Goal: Navigation & Orientation: Find specific page/section

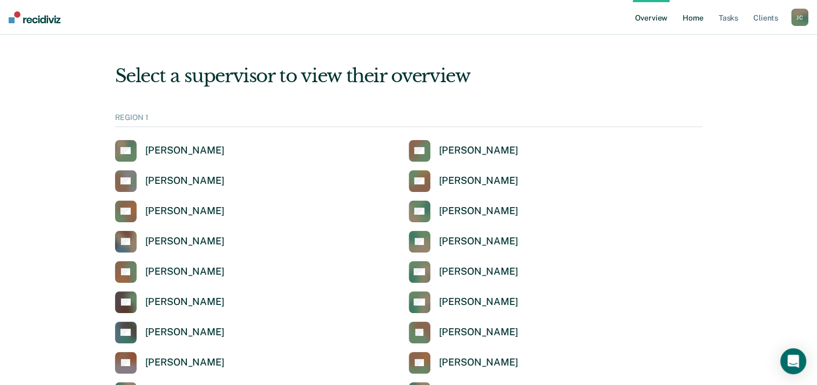
click at [702, 22] on link "Home" at bounding box center [693, 17] width 25 height 35
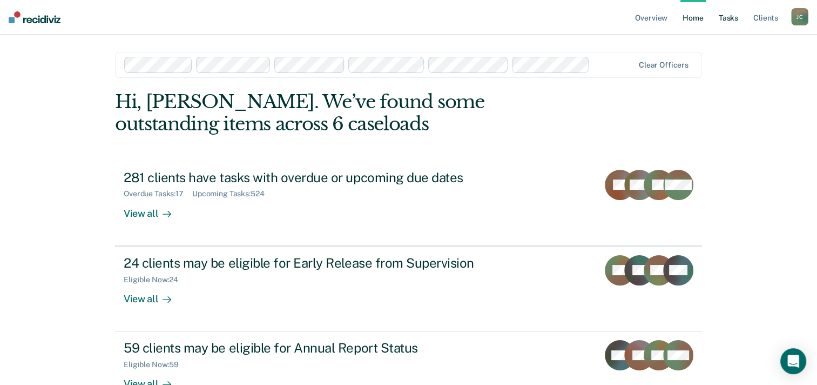
click at [727, 20] on link "Tasks" at bounding box center [729, 17] width 24 height 35
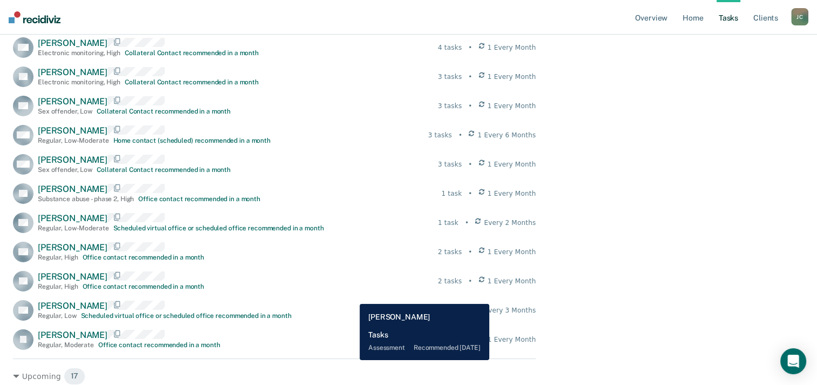
scroll to position [7662, 0]
